Goal: Information Seeking & Learning: Learn about a topic

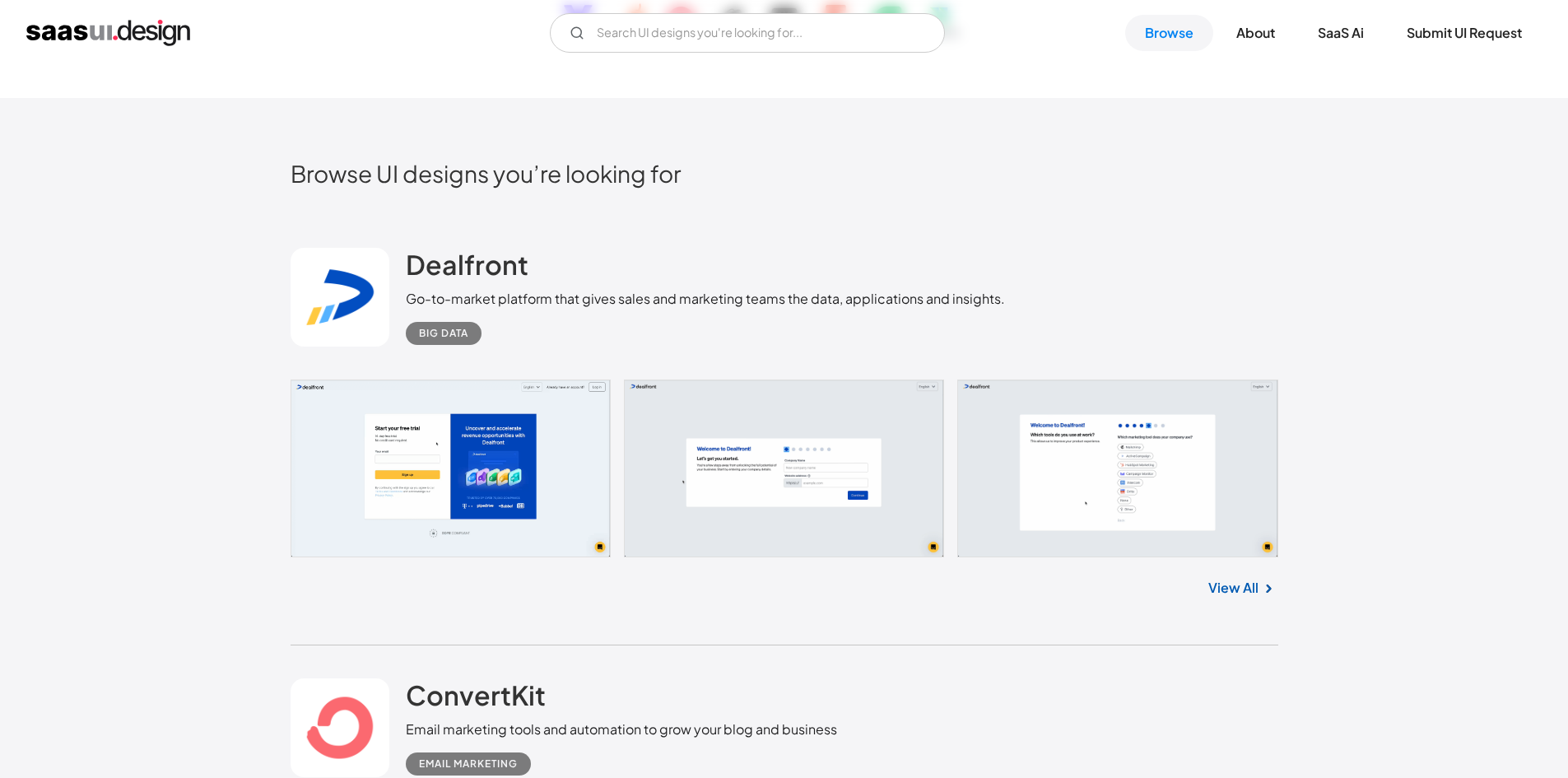
scroll to position [411, 0]
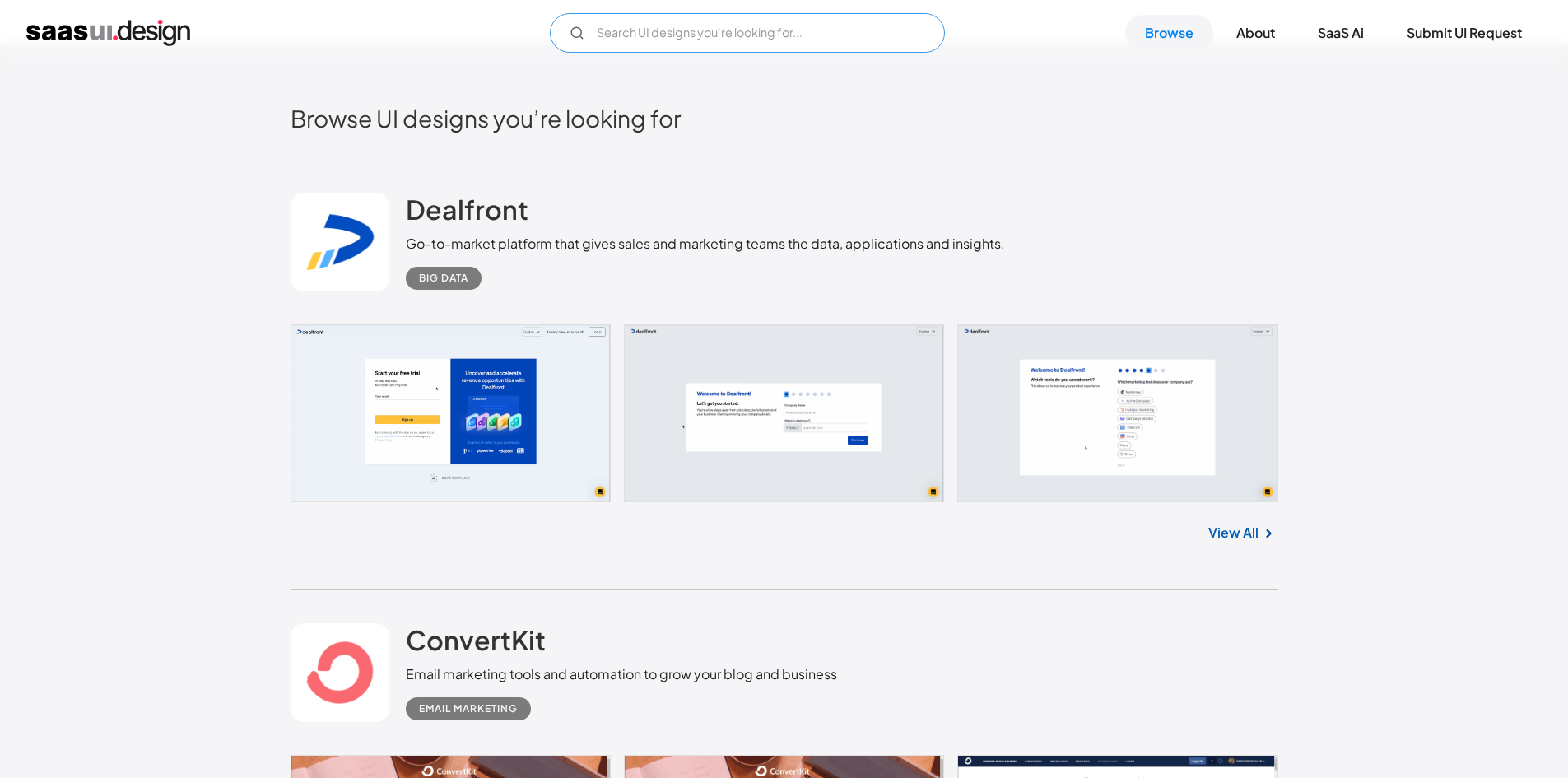
drag, startPoint x: 772, startPoint y: 33, endPoint x: 768, endPoint y: 42, distance: 9.8
click at [772, 34] on input "Email Form" at bounding box center [747, 32] width 395 height 40
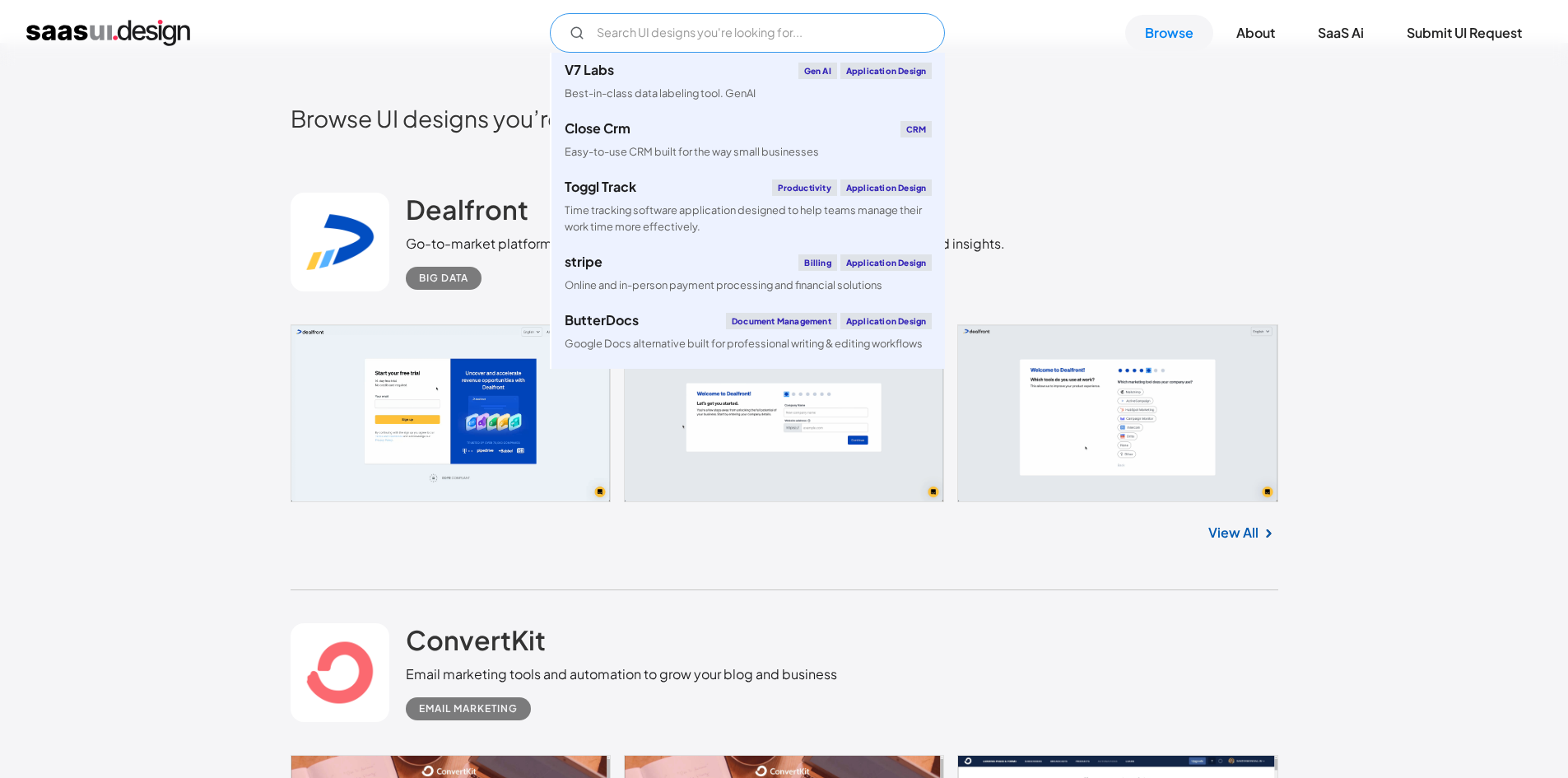
paste input "saas ui/ux"
type input "saas ui/ux"
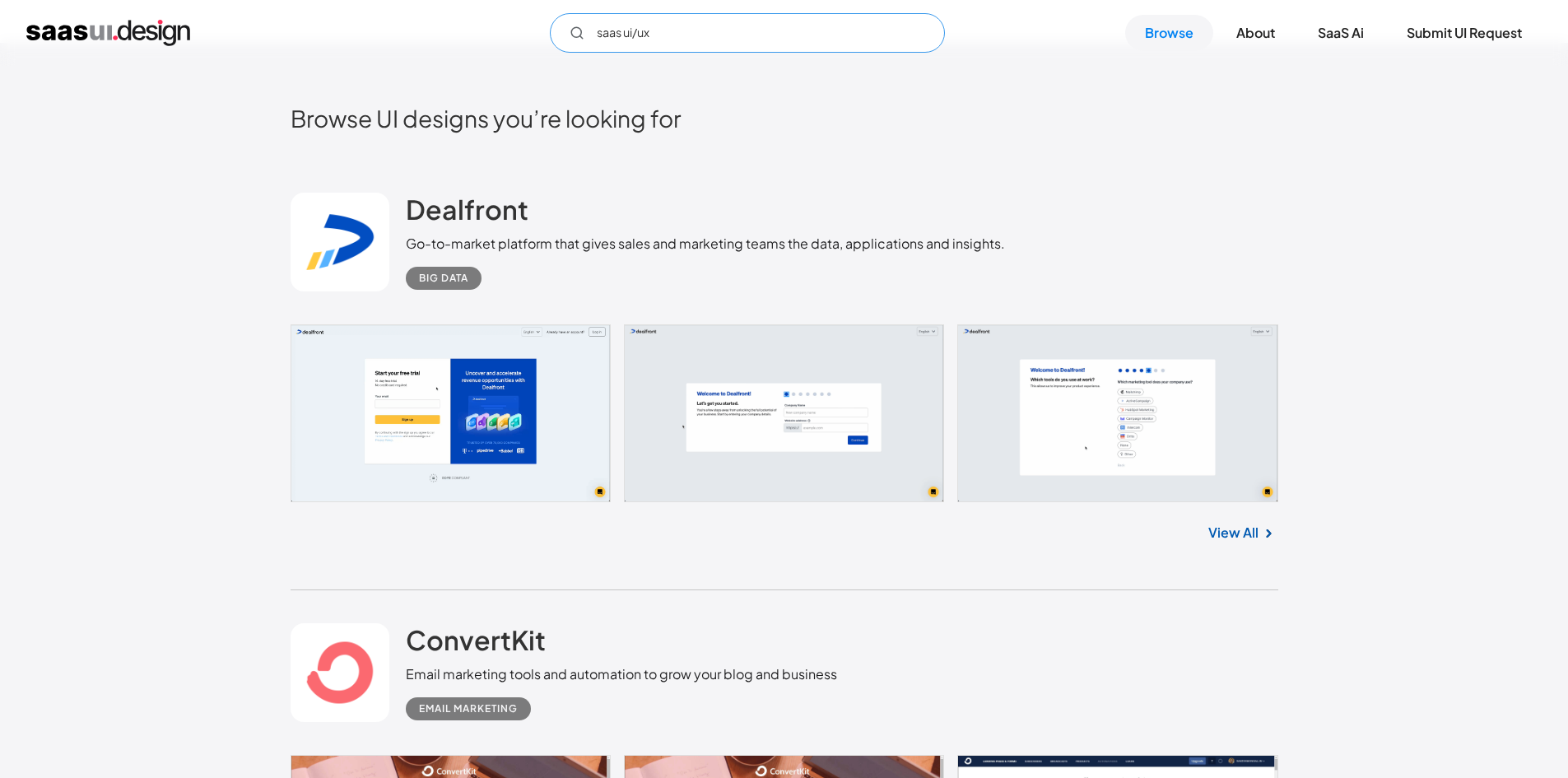
click at [668, 30] on input "saas ui/ux" at bounding box center [747, 32] width 395 height 40
drag, startPoint x: 629, startPoint y: 29, endPoint x: 430, endPoint y: 53, distance: 200.4
click at [438, 58] on div "saas ui/ux Not found ! Thank you! Your submission has been received! Oops! Some…" at bounding box center [784, 32] width 1568 height 65
click at [767, 34] on input "saas ui/ux" at bounding box center [747, 32] width 395 height 40
click at [766, 34] on input "saas ui/ux" at bounding box center [747, 32] width 395 height 40
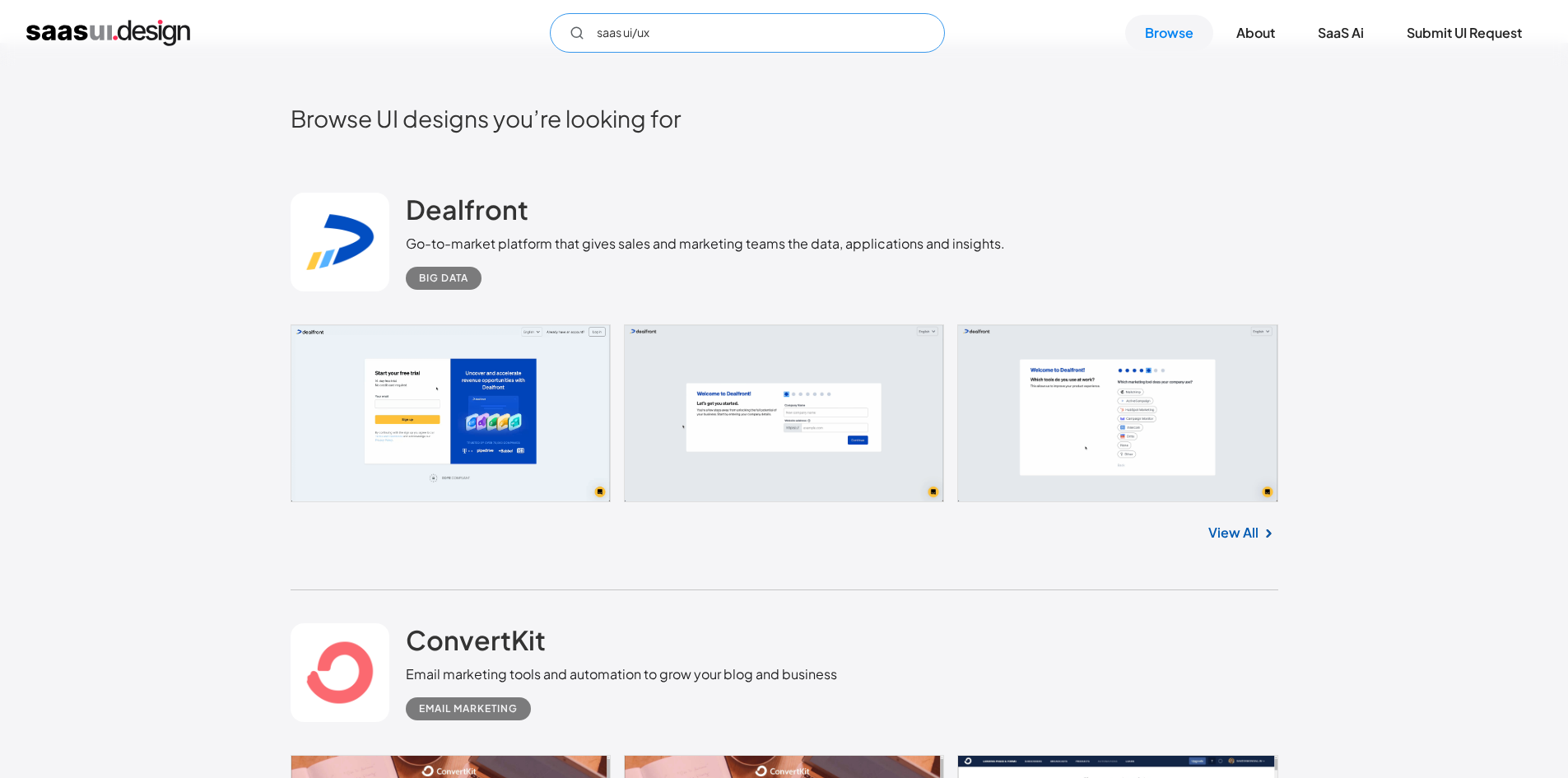
click at [765, 34] on input "saas ui/ux" at bounding box center [747, 32] width 395 height 40
click at [1243, 215] on div "Dealfront Go-to-market platform that gives sales and marketing teams the data, …" at bounding box center [784, 242] width 987 height 165
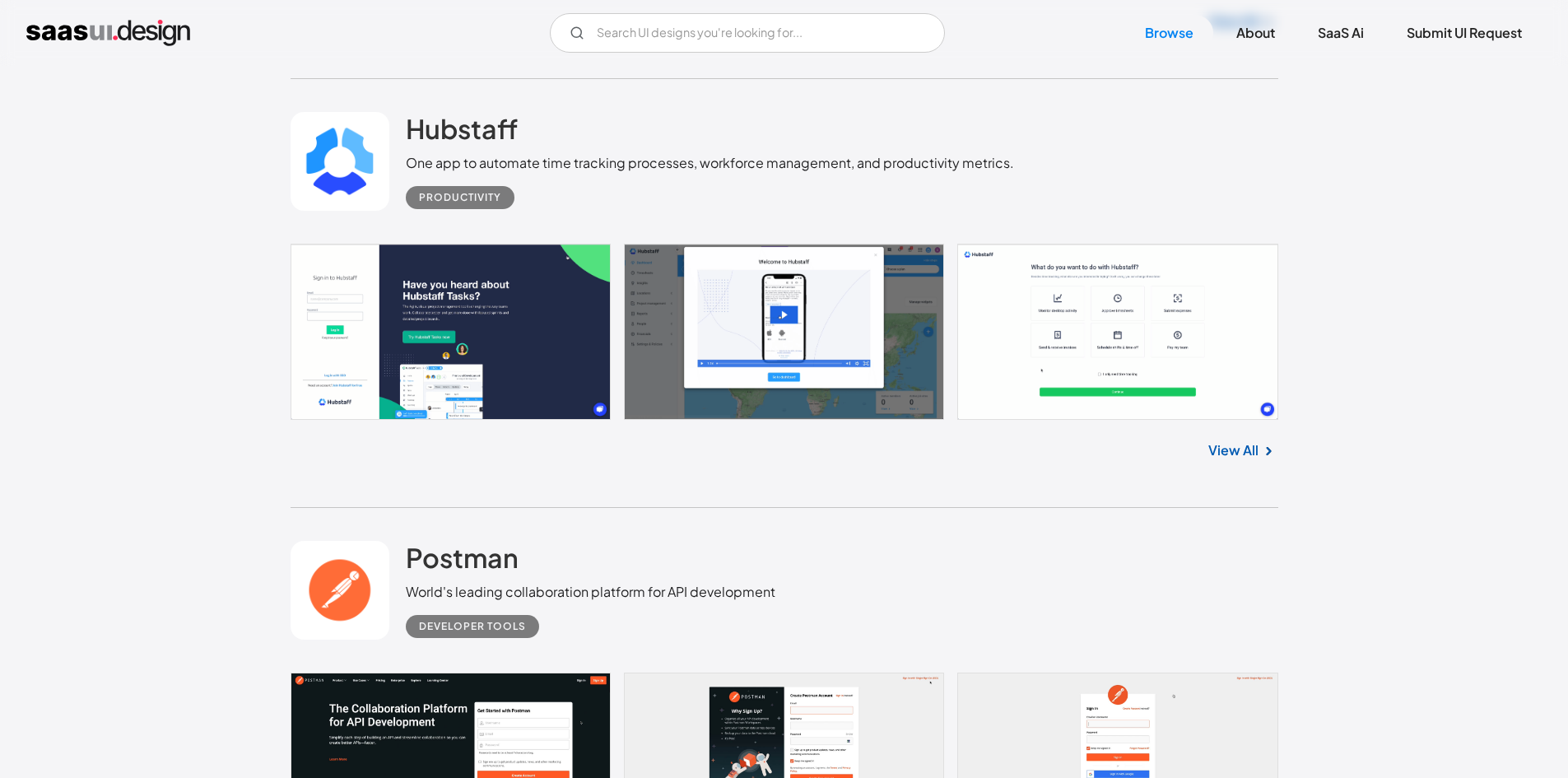
scroll to position [5596, 0]
